Goal: Find specific page/section: Find specific page/section

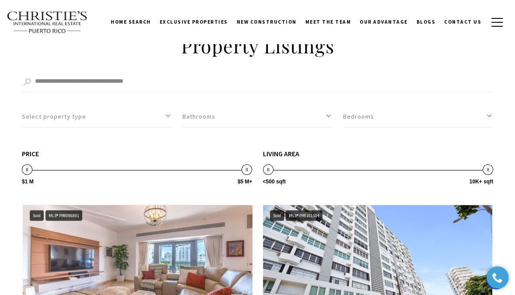
scroll to position [1049, 0]
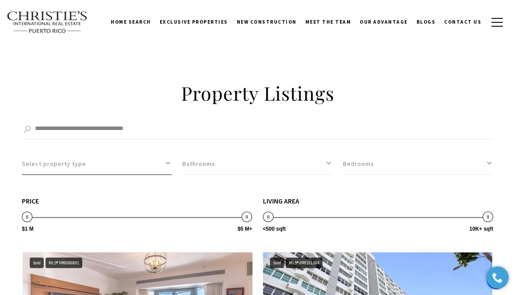
click at [96, 164] on button "Select property type" at bounding box center [97, 163] width 150 height 21
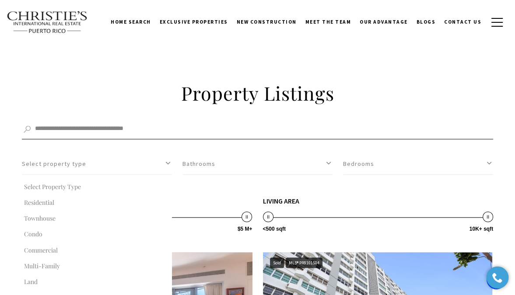
click at [75, 126] on input "Search by Address, City, or Neighborhood" at bounding box center [257, 129] width 471 height 20
type input "**********"
click button "Filter" at bounding box center [0, 0] width 0 height 0
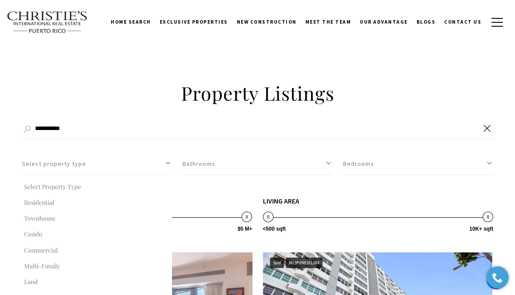
click at [288, 17] on link "New Construction" at bounding box center [266, 22] width 69 height 22
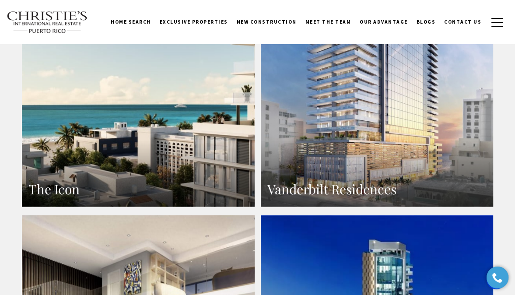
scroll to position [525, 0]
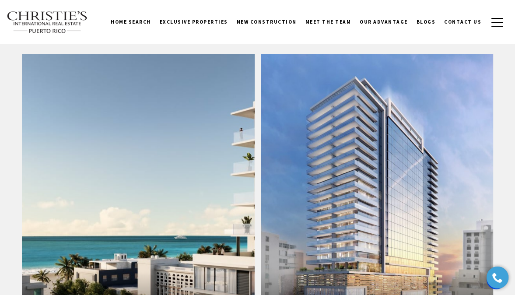
click at [239, 4] on div "Home Search Dorado Beach Rio Grande Humacao Coastal San Juan Guaynabo Puerto Ri…" at bounding box center [257, 22] width 515 height 44
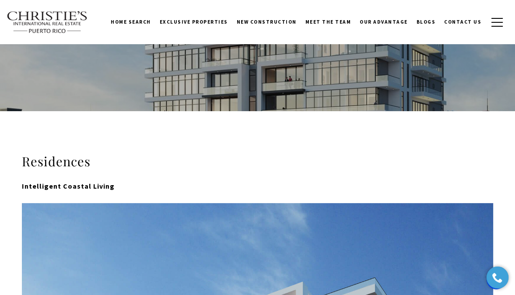
scroll to position [87, 0]
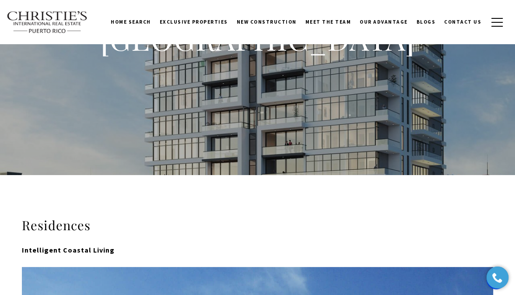
click at [282, 17] on link "New Construction" at bounding box center [266, 22] width 69 height 22
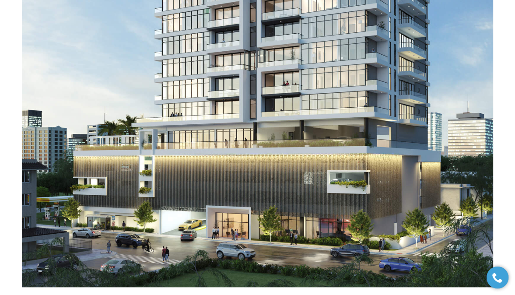
scroll to position [831, 0]
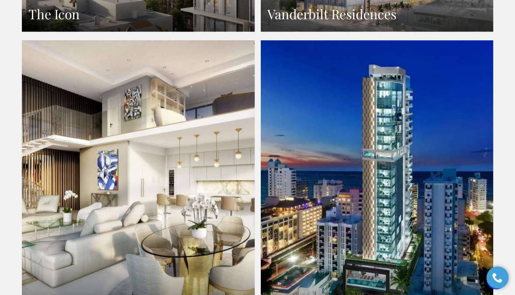
scroll to position [962, 0]
